Goal: Complete application form

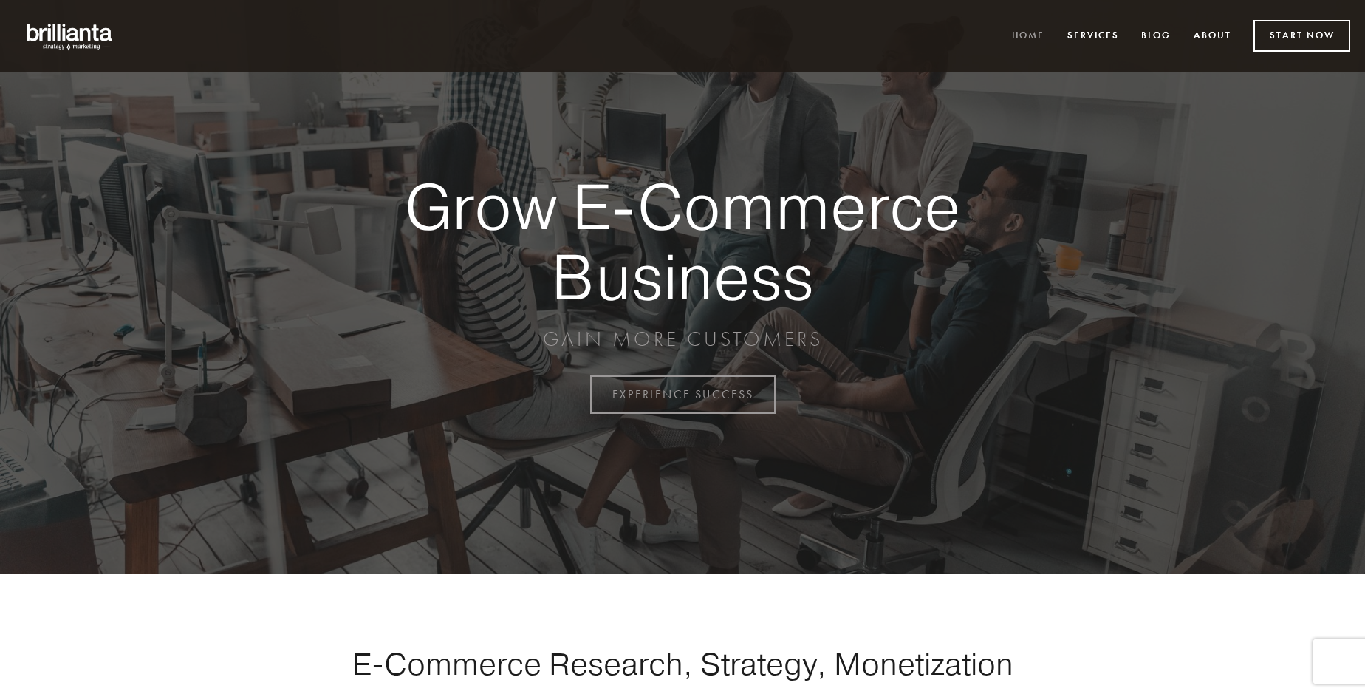
scroll to position [3872, 0]
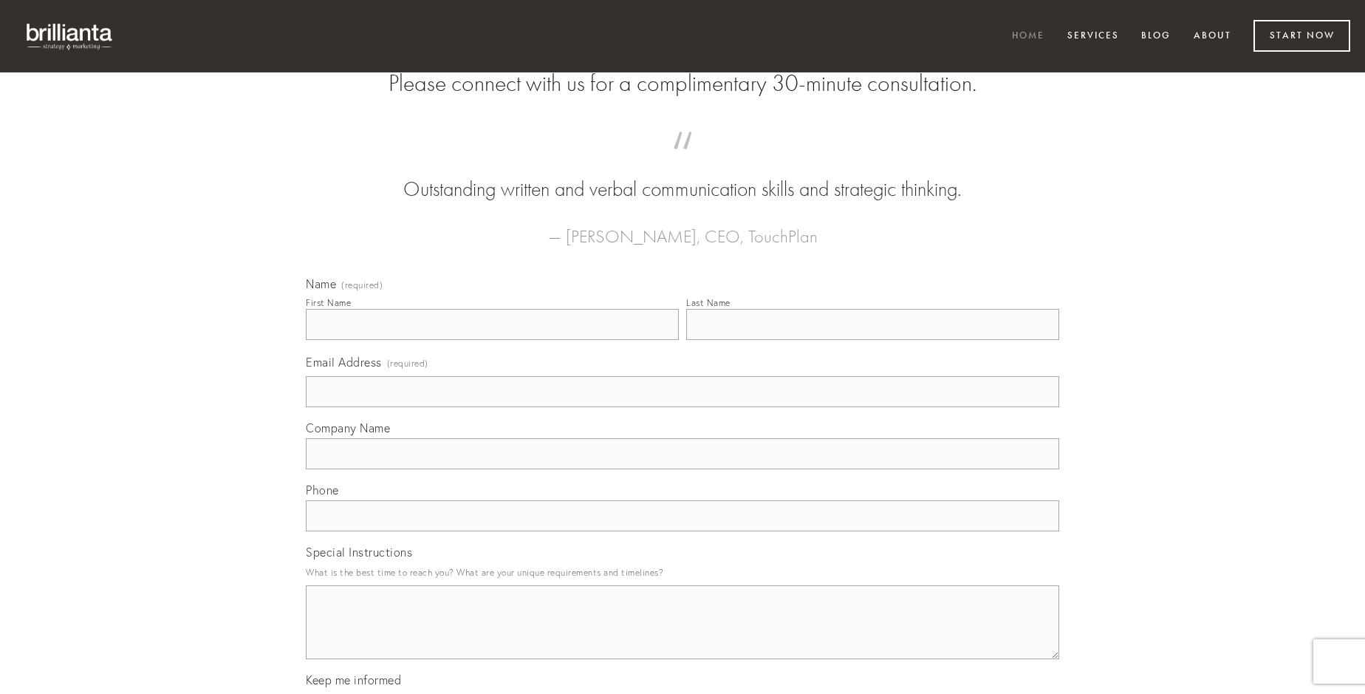
click at [492, 340] on input "First Name" at bounding box center [492, 324] width 373 height 31
type input "[PERSON_NAME] DDS"
click at [872, 340] on input "Last Name" at bounding box center [872, 324] width 373 height 31
type input "[PERSON_NAME] DDS"
click at [682, 407] on input "Email Address (required)" at bounding box center [682, 391] width 753 height 31
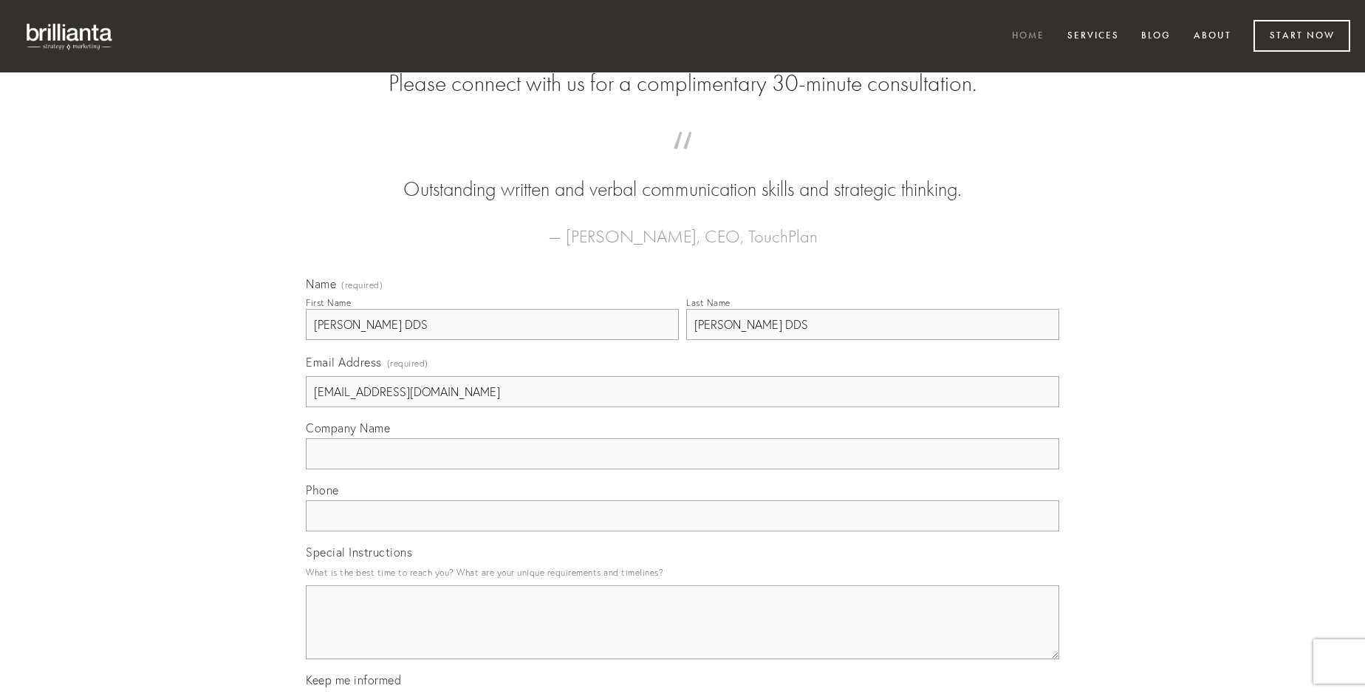
type input "[EMAIL_ADDRESS][DOMAIN_NAME]"
click at [682, 469] on input "Company Name" at bounding box center [682, 453] width 753 height 31
type input "consequatur"
click at [682, 531] on input "text" at bounding box center [682, 515] width 753 height 31
click at [682, 635] on textarea "Special Instructions" at bounding box center [682, 622] width 753 height 74
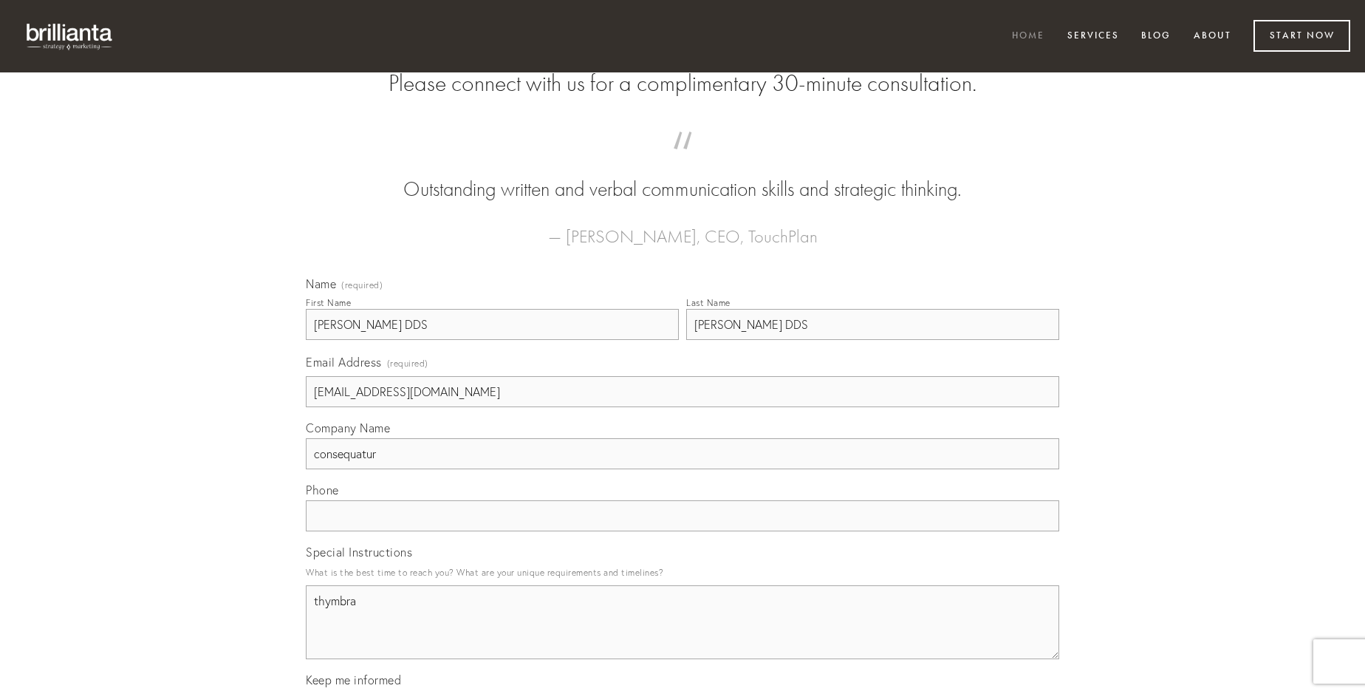
type textarea "thymbra"
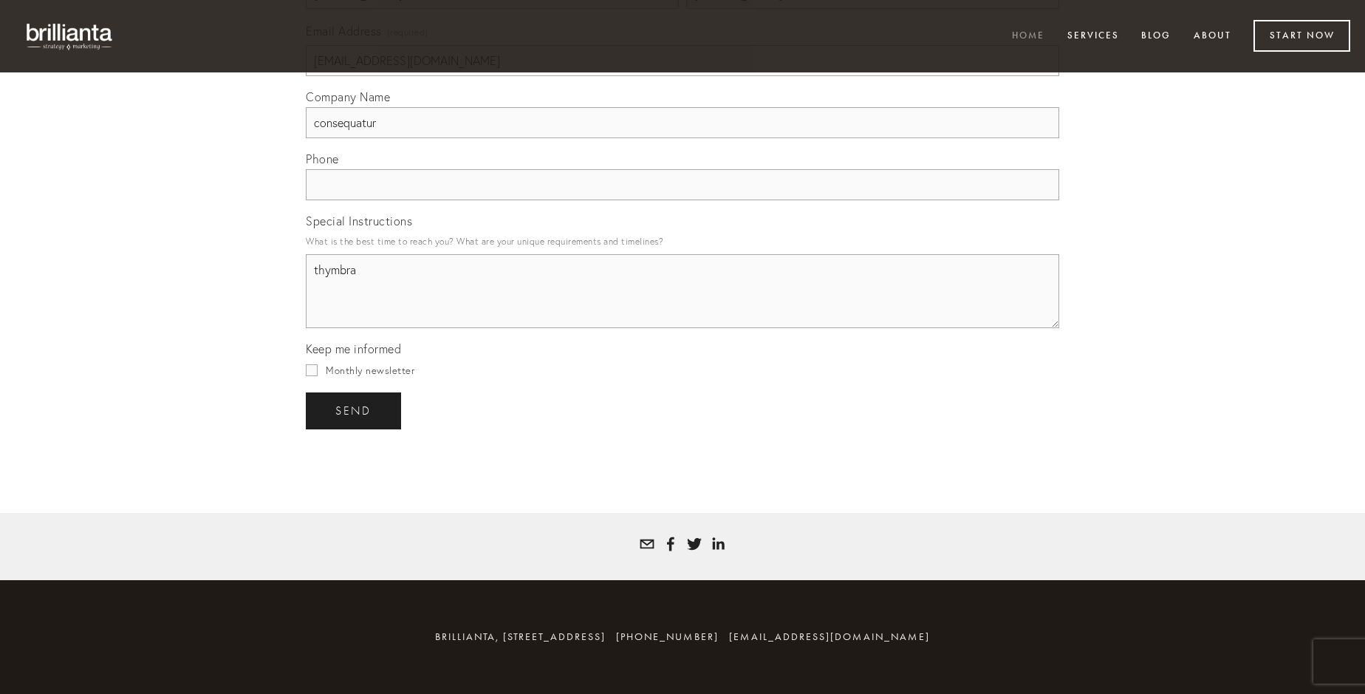
click at [355, 410] on span "send" at bounding box center [353, 410] width 36 height 13
